Goal: Information Seeking & Learning: Learn about a topic

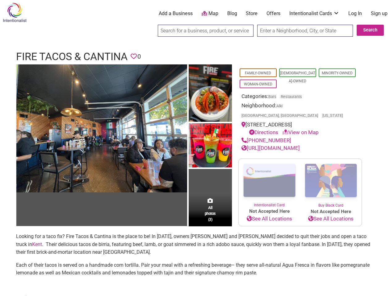
click at [195, 148] on img at bounding box center [210, 146] width 43 height 46
click at [0, 0] on img at bounding box center [0, 0] width 0 height 0
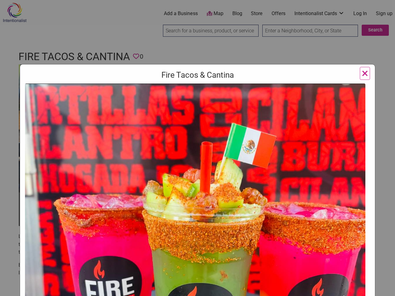
click at [210, 93] on img at bounding box center [195, 258] width 340 height 348
click at [210, 146] on img at bounding box center [195, 258] width 340 height 348
click at [210, 201] on img at bounding box center [195, 258] width 340 height 348
click at [383, 289] on div "Fire Tacos & Cantina Previous Next 1 2 3 ×" at bounding box center [197, 148] width 395 height 296
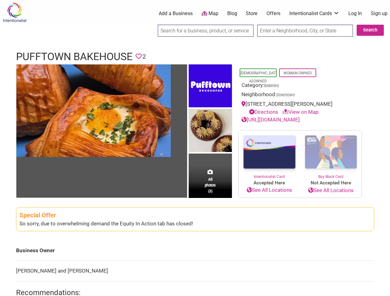
click at [195, 148] on img at bounding box center [210, 131] width 43 height 45
click at [0, 0] on img at bounding box center [0, 0] width 0 height 0
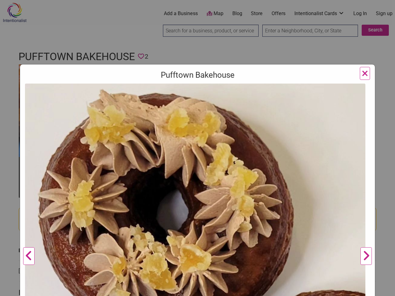
click at [210, 86] on img at bounding box center [195, 254] width 340 height 341
click at [210, 131] on img at bounding box center [195, 254] width 340 height 341
click at [210, 181] on img at bounding box center [195, 254] width 340 height 341
click at [383, 289] on div "Pufftown Bakehouse Previous Next 1 2 3 ×" at bounding box center [197, 148] width 395 height 296
